Goal: Task Accomplishment & Management: Use online tool/utility

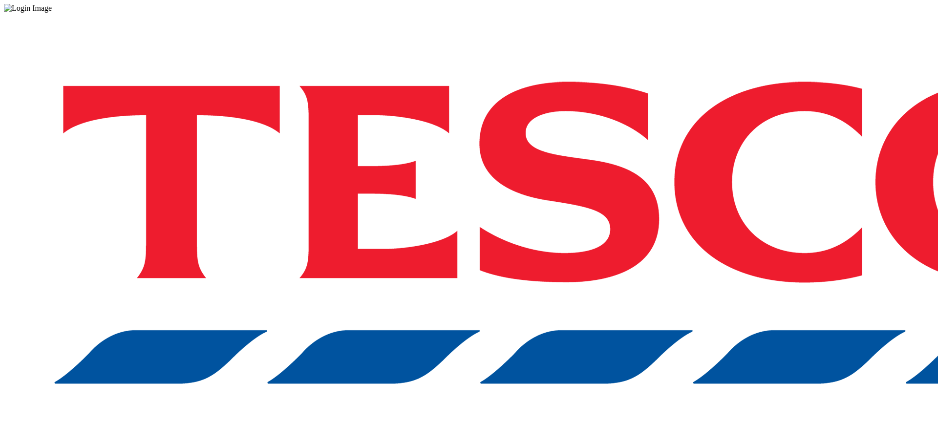
click at [686, 275] on div "Log in to the Spectra’s dashboard using [PERSON_NAME]’s credentials. If you don…" at bounding box center [469, 256] width 931 height 486
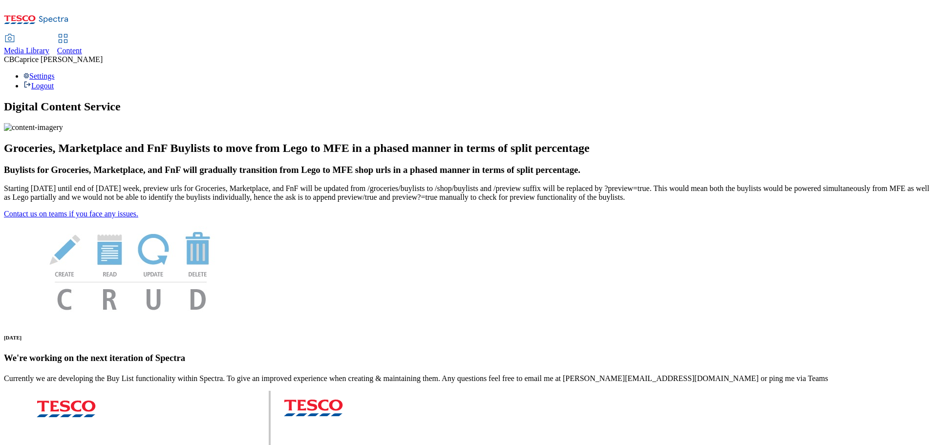
click at [82, 46] on span "Content" at bounding box center [69, 50] width 25 height 8
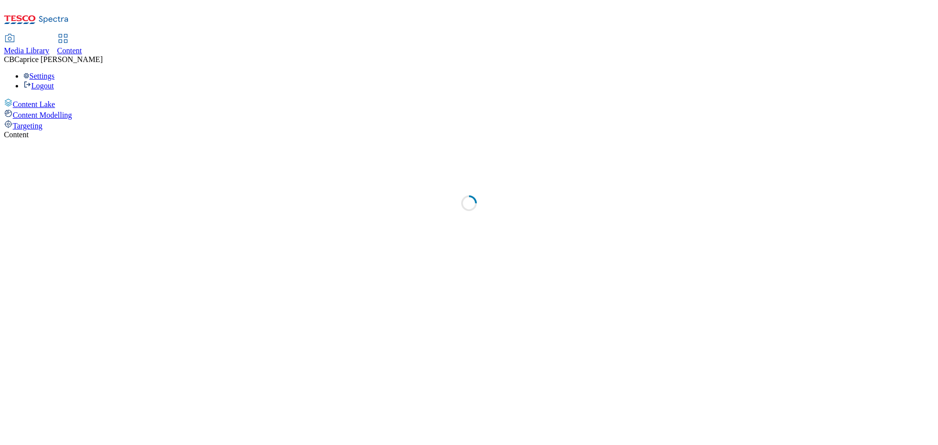
select select "ghs-[GEOGRAPHIC_DATA]"
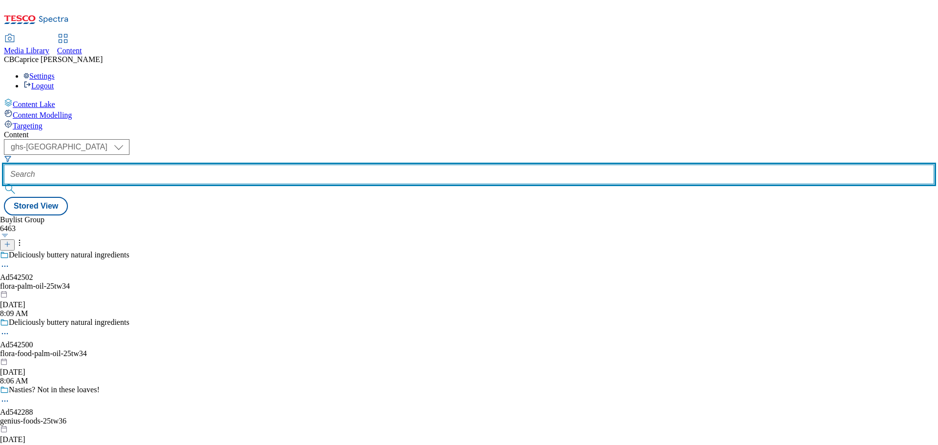
click at [229, 165] on input "text" at bounding box center [469, 175] width 931 height 20
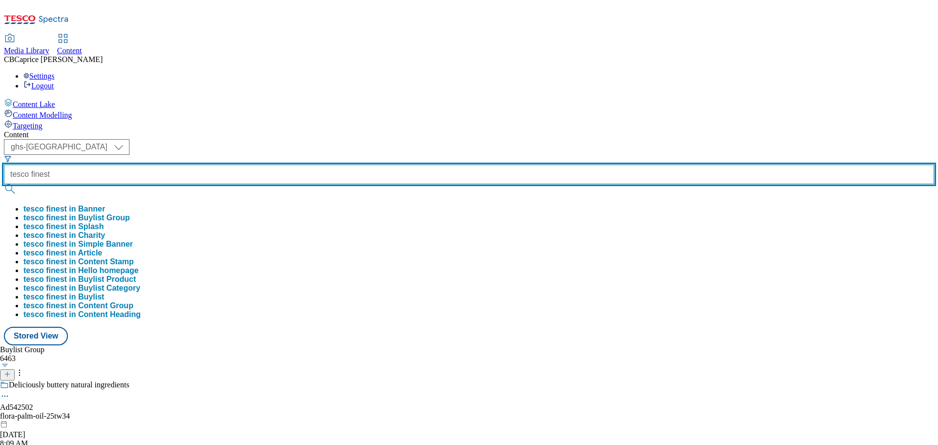
type input "tesco finest"
click at [4, 184] on button "submit" at bounding box center [11, 189] width 14 height 10
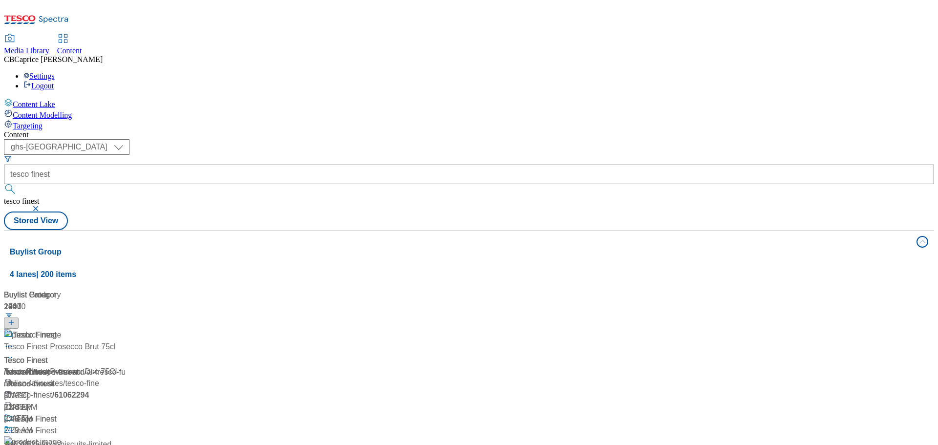
click at [57, 329] on span "Tesco Finest" at bounding box center [35, 335] width 44 height 12
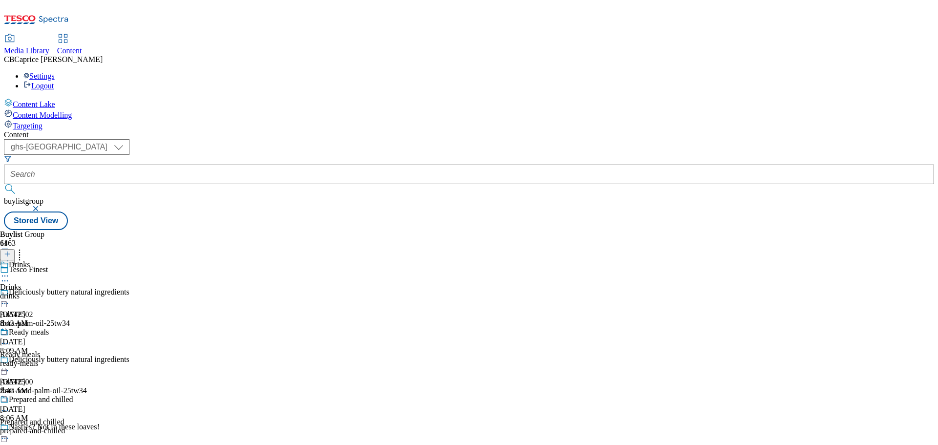
scroll to position [19, 0]
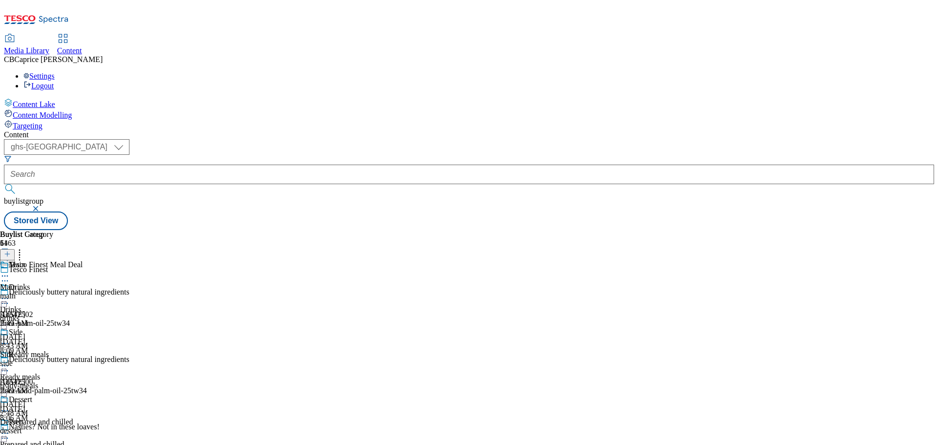
scroll to position [196, 0]
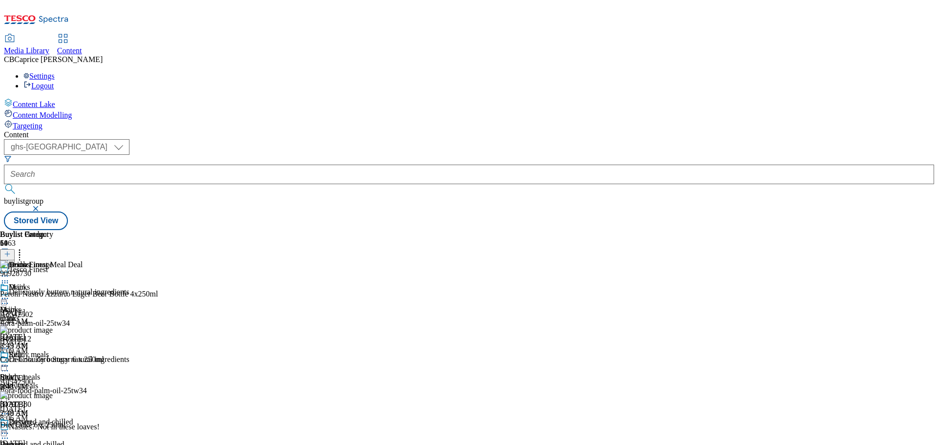
click at [247, 290] on div "Tesco Finest 2 Tarte Au Chocolat 150G [DATE] 2:36 AM" at bounding box center [123, 308] width 247 height 36
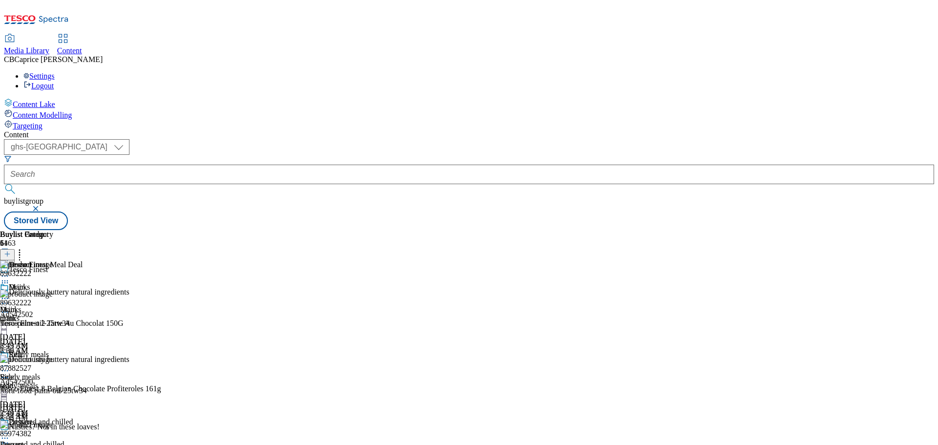
scroll to position [0, 0]
click at [17, 305] on div "Main" at bounding box center [8, 309] width 17 height 9
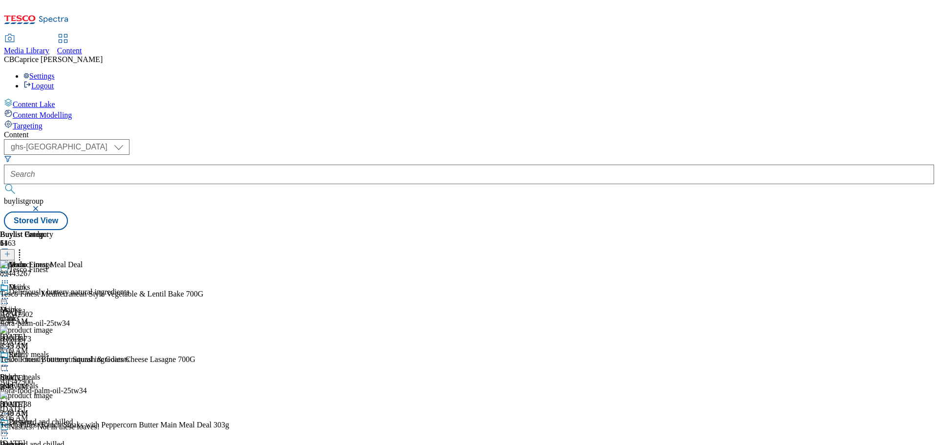
scroll to position [342, 0]
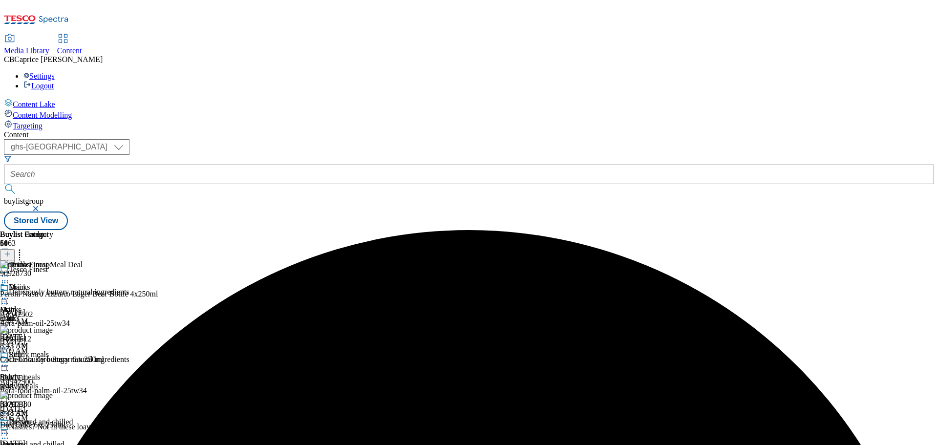
click at [53, 283] on div "Main Main main [DATE] 8:41 AM" at bounding box center [26, 316] width 53 height 67
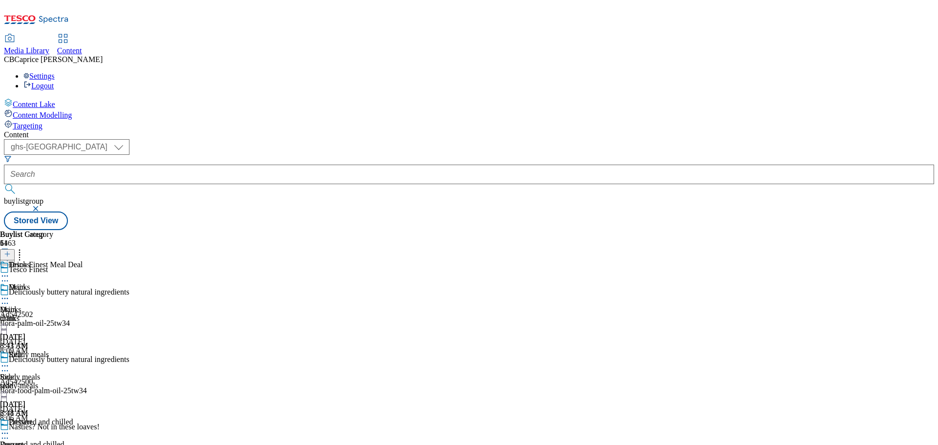
scroll to position [196, 0]
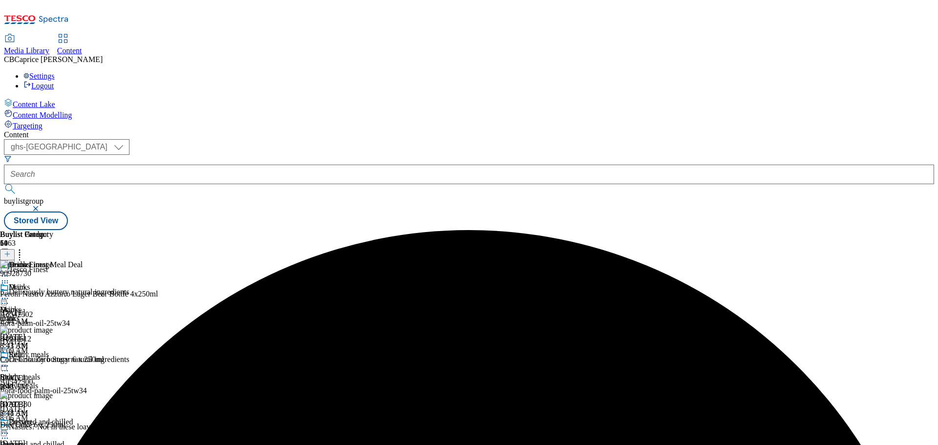
scroll to position [195, 0]
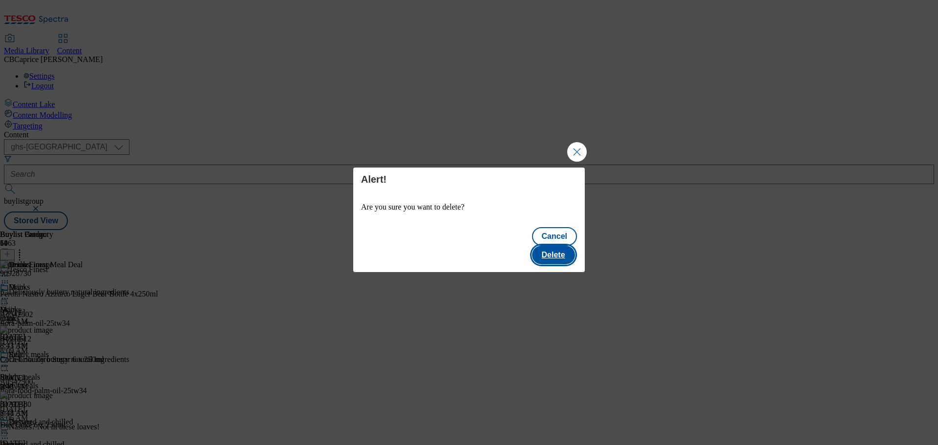
click at [559, 246] on button "Delete" at bounding box center [553, 255] width 43 height 19
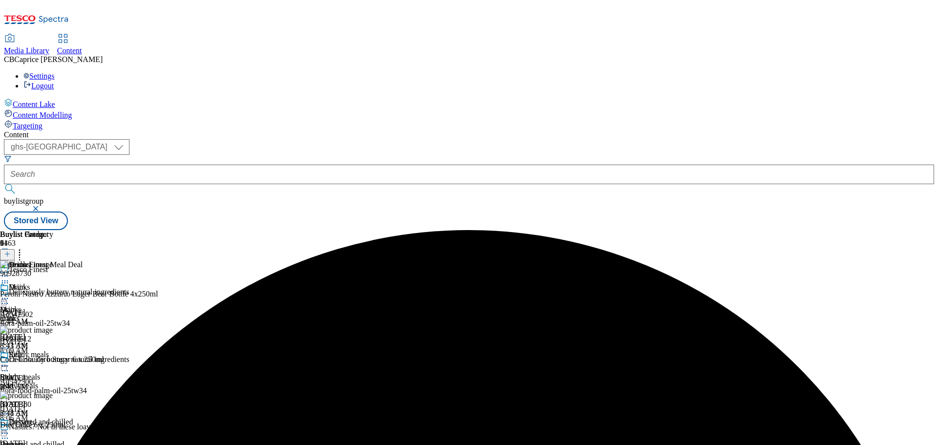
click at [53, 260] on div "Drinks" at bounding box center [26, 271] width 53 height 22
click at [53, 271] on div at bounding box center [26, 277] width 53 height 12
click at [57, 336] on button "Preview" at bounding box center [39, 341] width 38 height 11
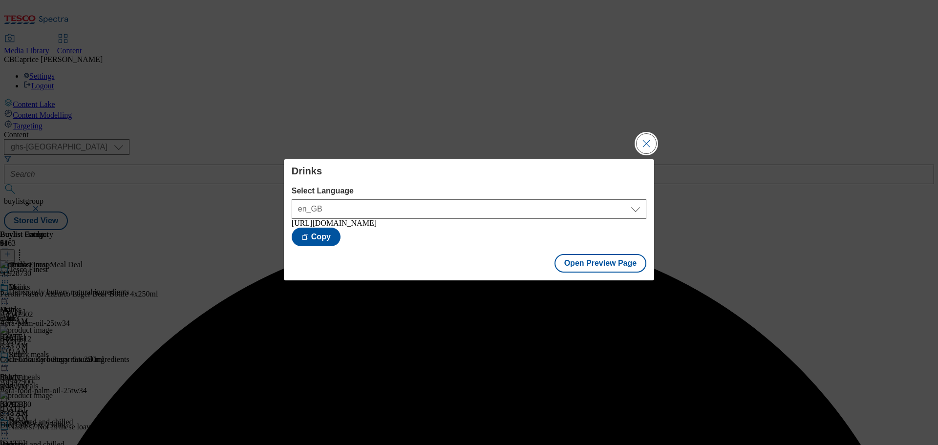
click at [651, 134] on button "Close Modal" at bounding box center [647, 144] width 20 height 20
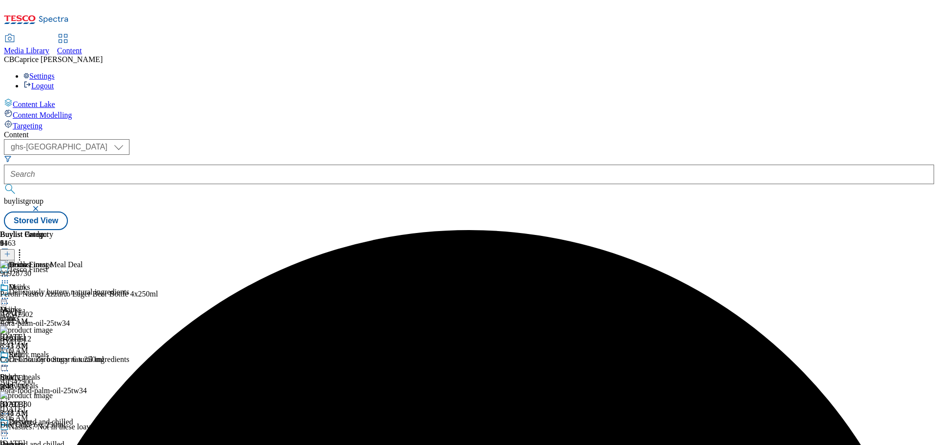
click at [10, 271] on icon at bounding box center [5, 276] width 10 height 10
click at [52, 372] on span "Publish" at bounding box center [41, 375] width 22 height 7
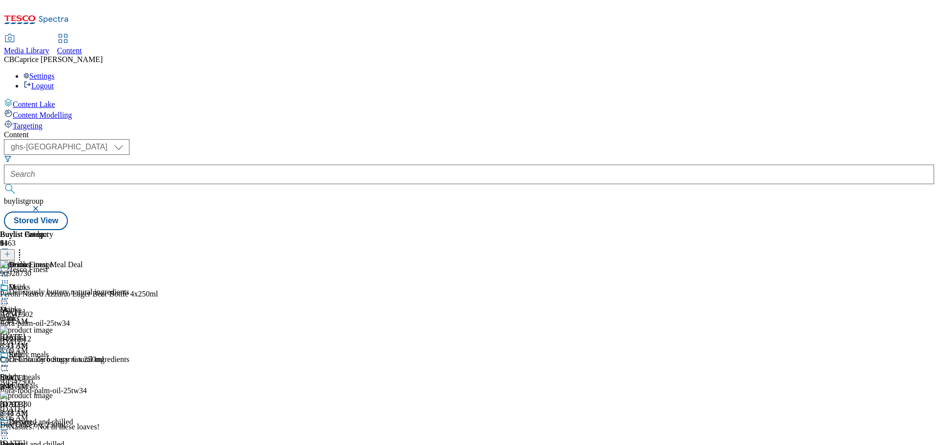
click at [634, 130] on div "Content ( optional ) ghs-roi ghs-[GEOGRAPHIC_DATA] ghs-uk buylistgroup Stored V…" at bounding box center [469, 180] width 931 height 100
